Goal: Information Seeking & Learning: Learn about a topic

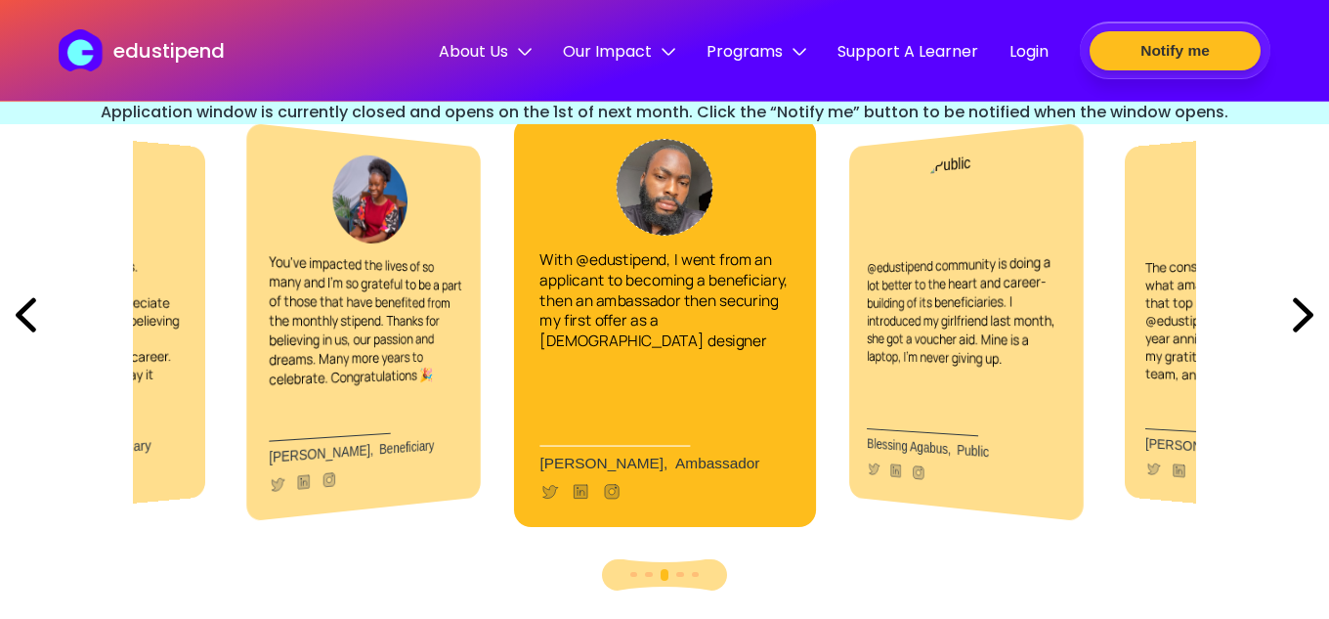
scroll to position [4533, 0]
click at [1300, 306] on img at bounding box center [1303, 313] width 52 height 66
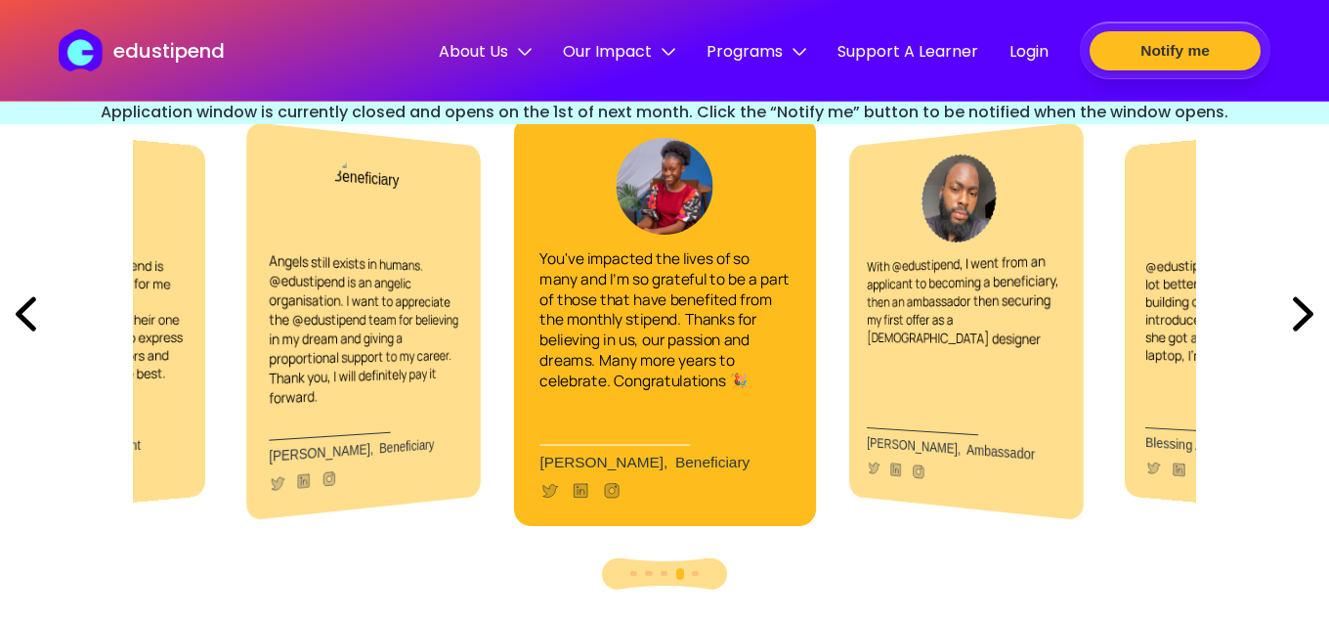
click at [1300, 306] on img at bounding box center [1303, 313] width 52 height 66
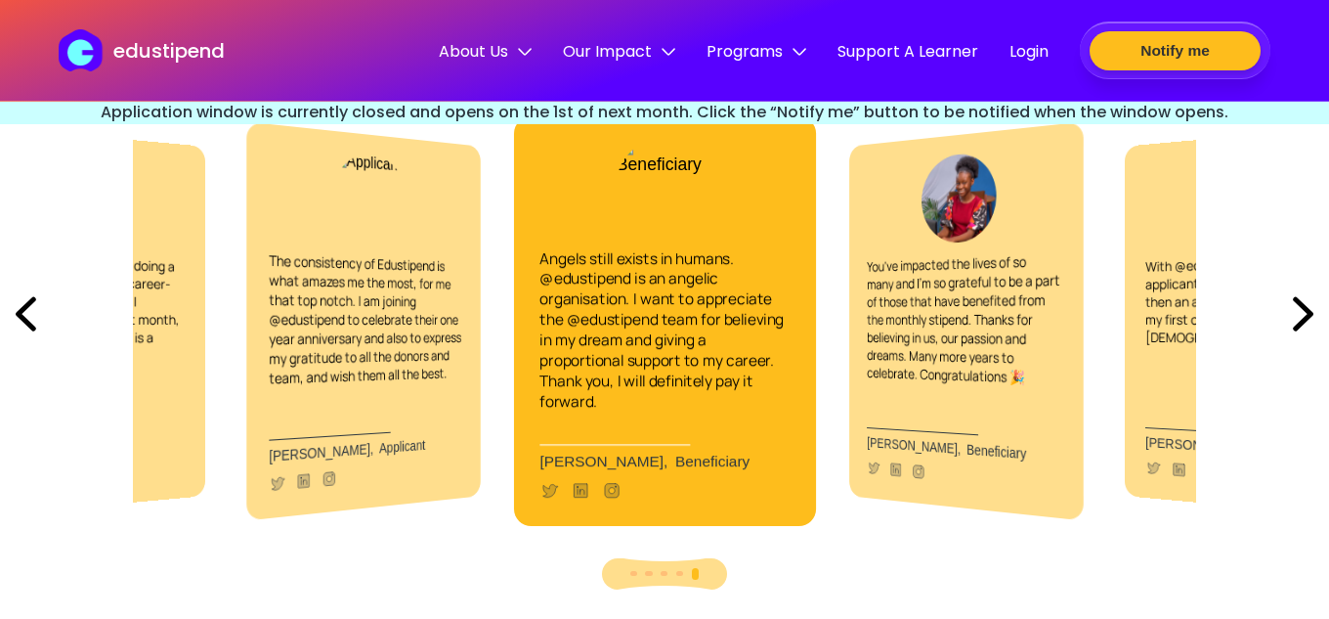
click at [1300, 306] on img at bounding box center [1303, 313] width 52 height 66
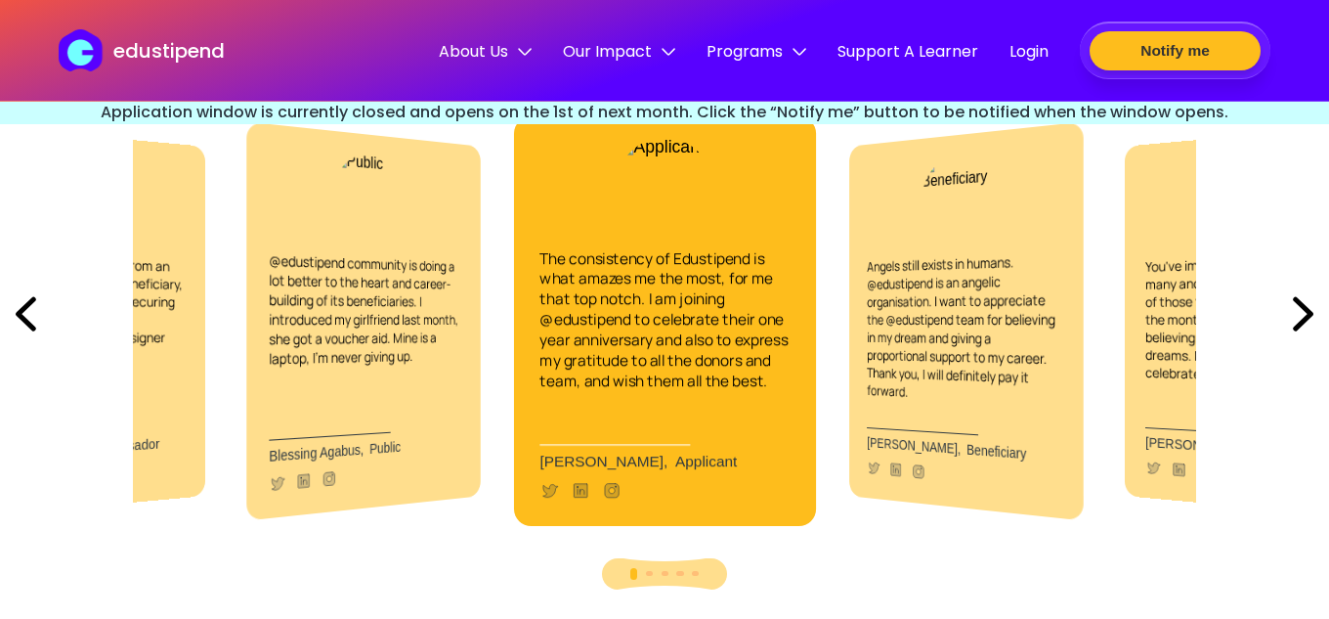
click at [1300, 306] on img at bounding box center [1303, 313] width 52 height 66
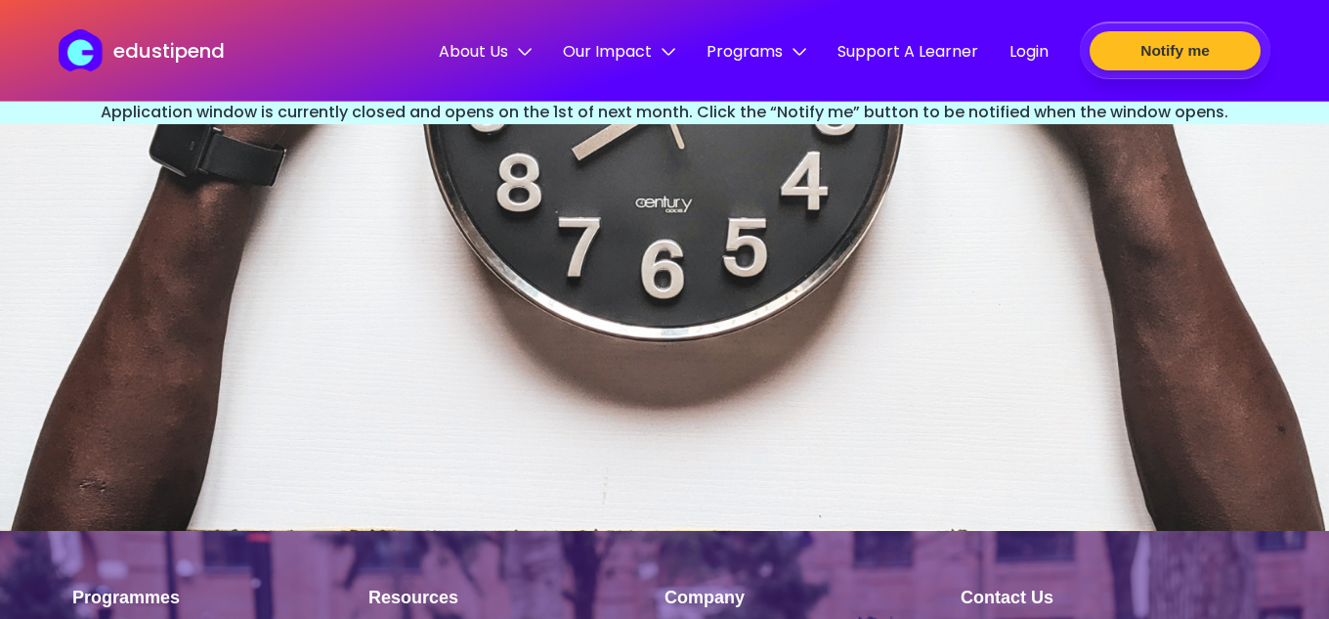
scroll to position [6188, 0]
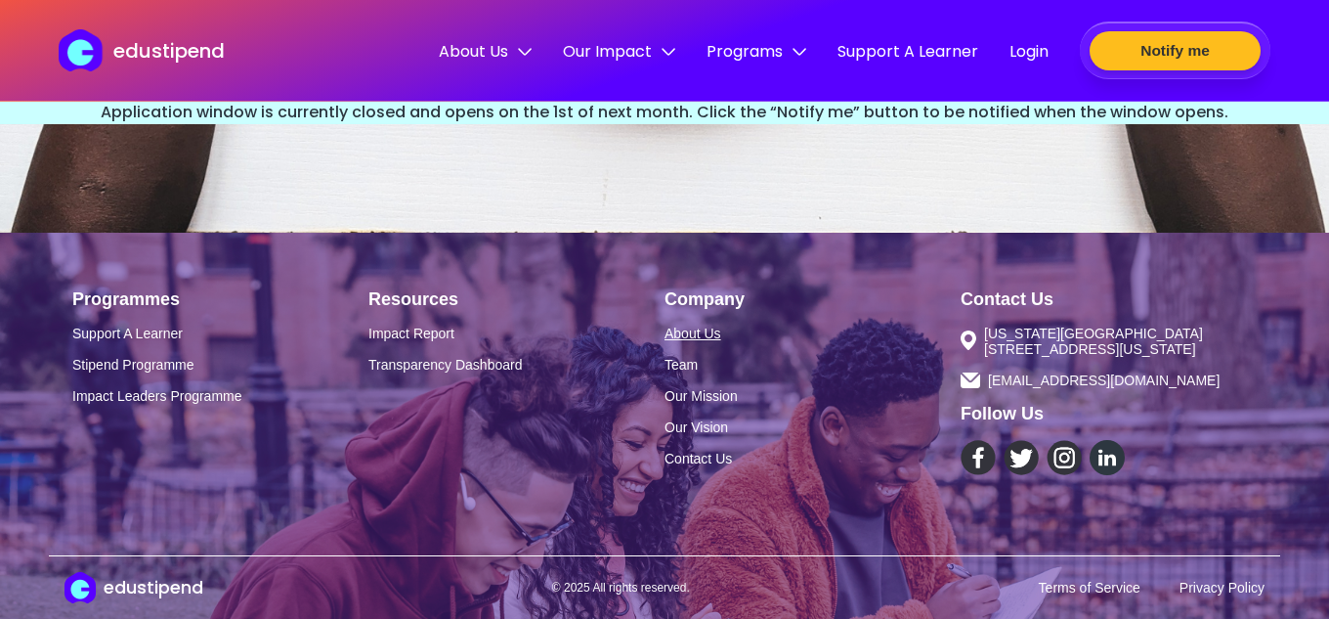
click at [697, 325] on link "About Us" at bounding box center [812, 333] width 296 height 16
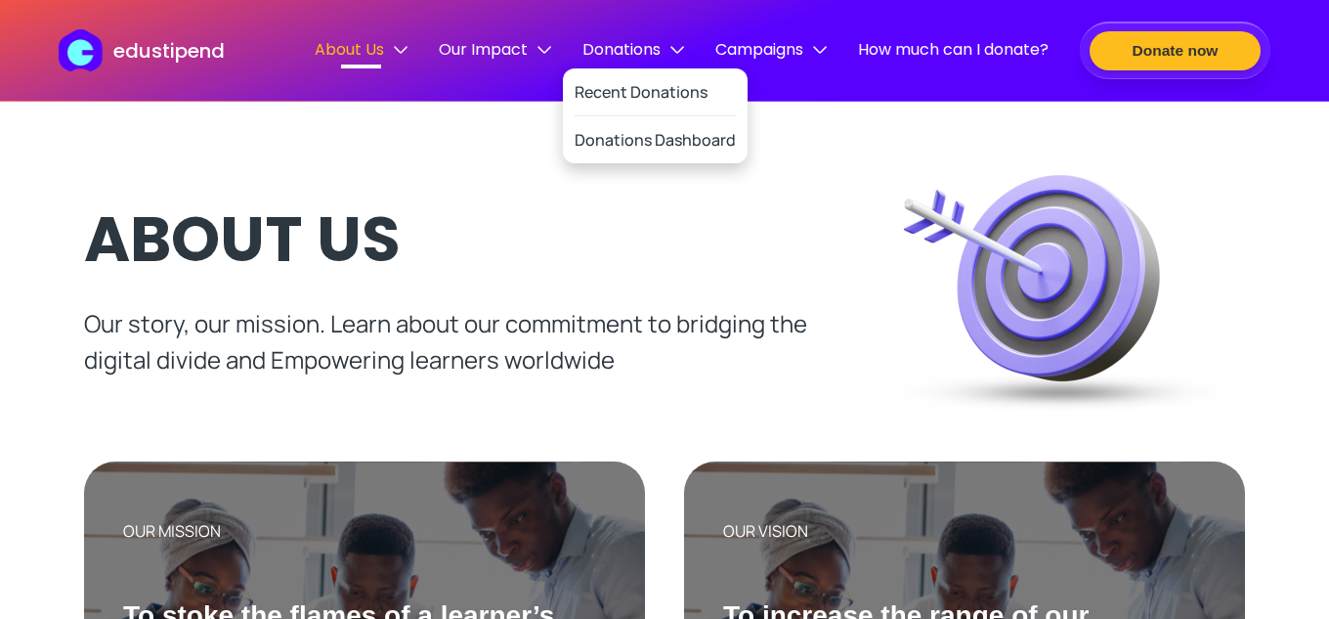
click at [645, 47] on span "Donations" at bounding box center [633, 49] width 102 height 24
click at [631, 81] on link "Recent Donations" at bounding box center [655, 92] width 161 height 48
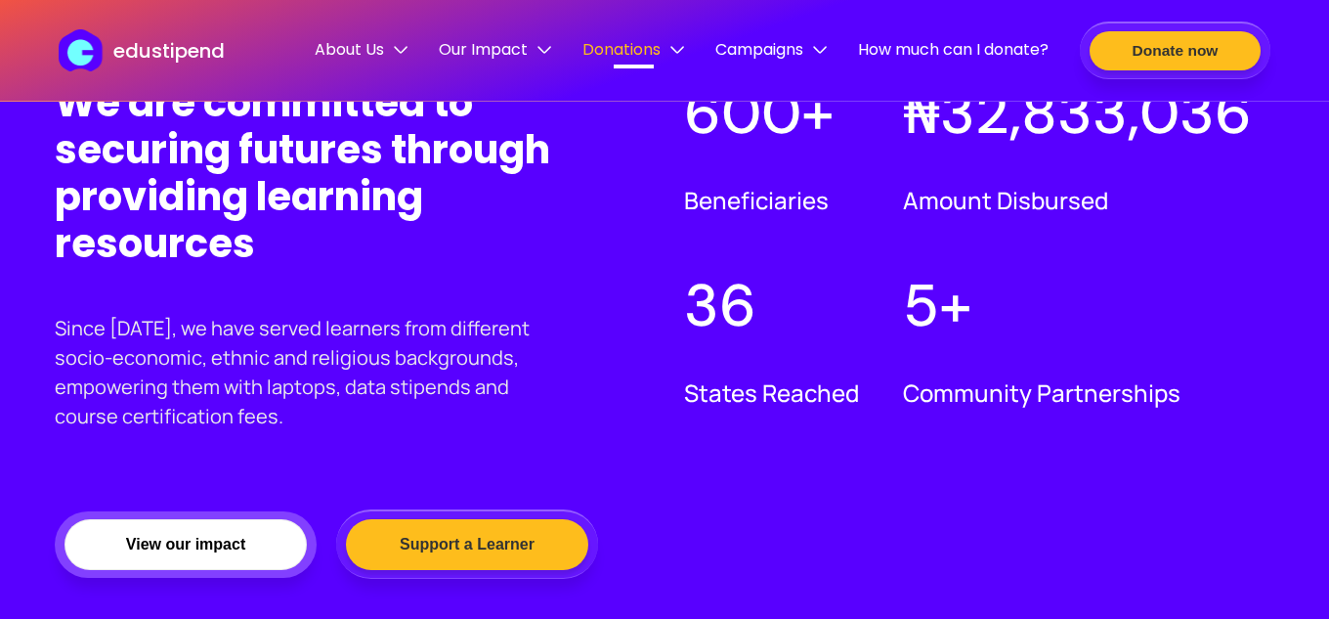
scroll to position [1411, 0]
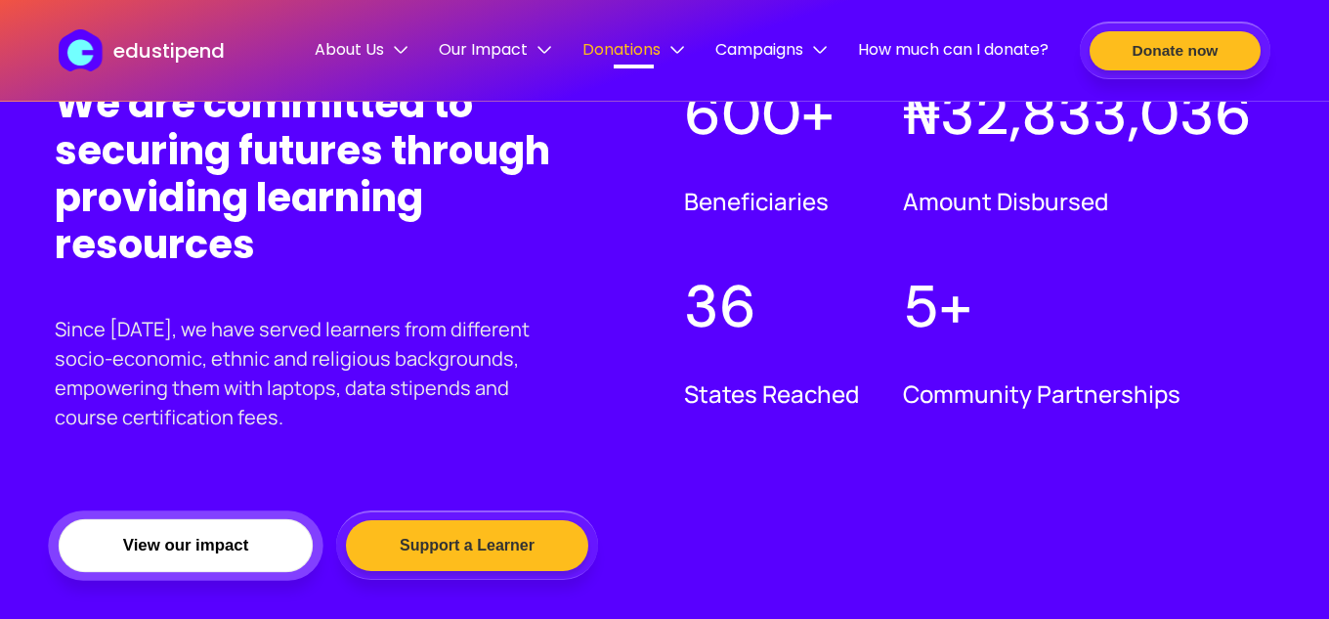
click at [240, 543] on button "View our impact" at bounding box center [186, 545] width 254 height 54
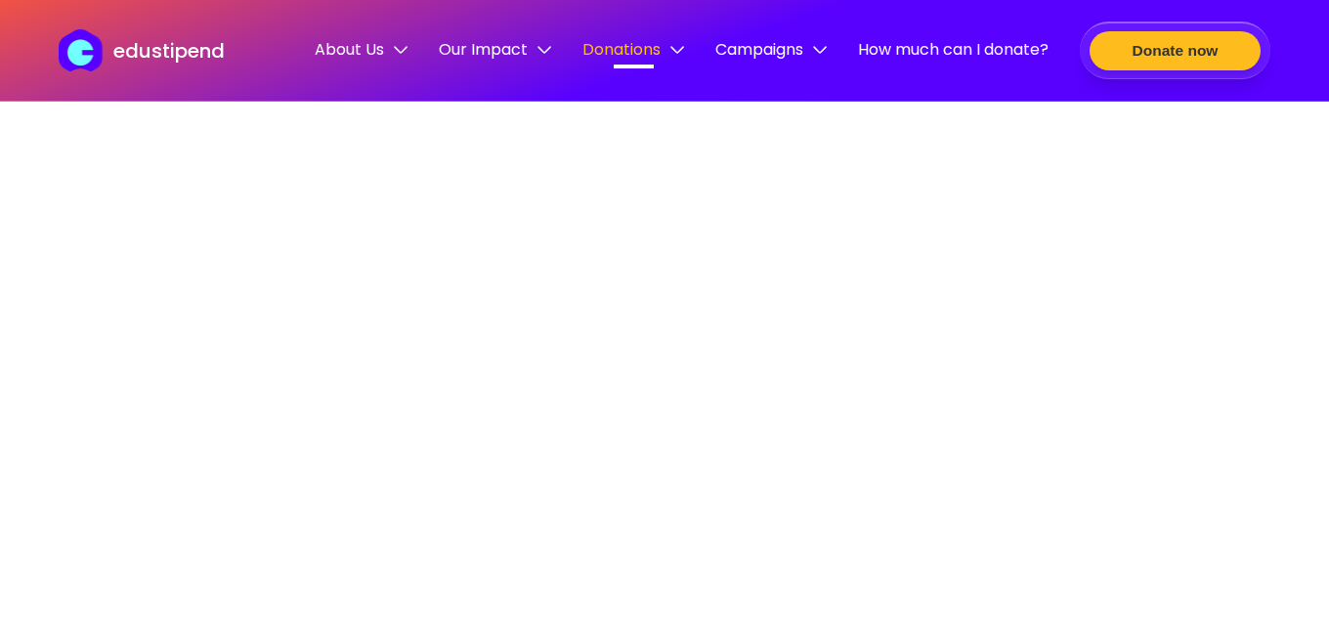
scroll to position [278, 0]
